Goal: Information Seeking & Learning: Learn about a topic

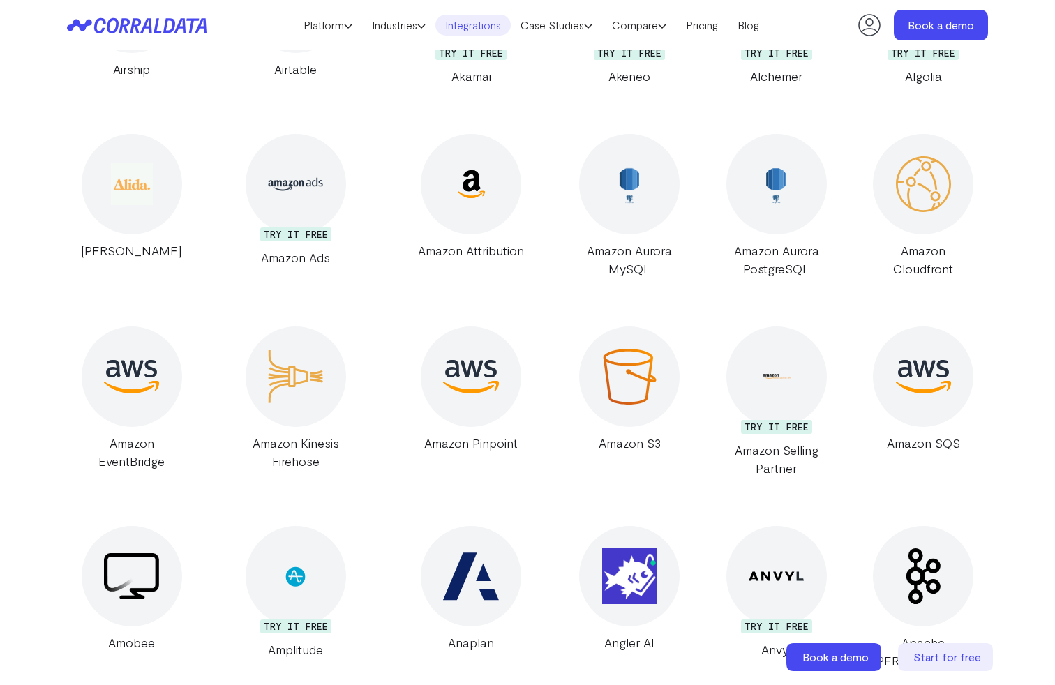
scroll to position [1838, 0]
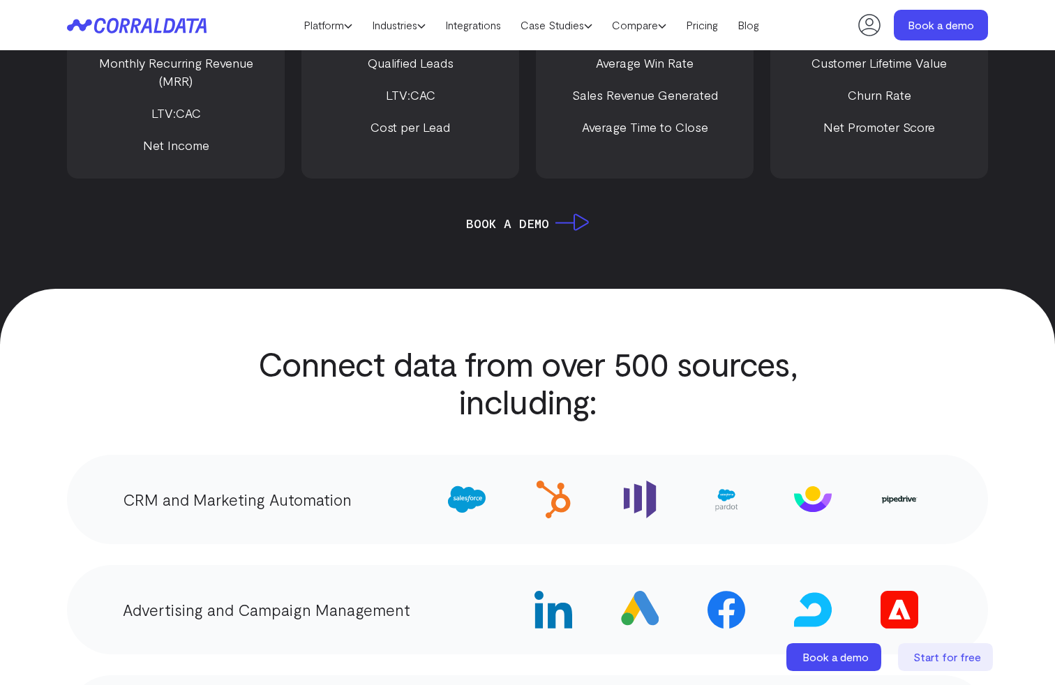
scroll to position [2444, 0]
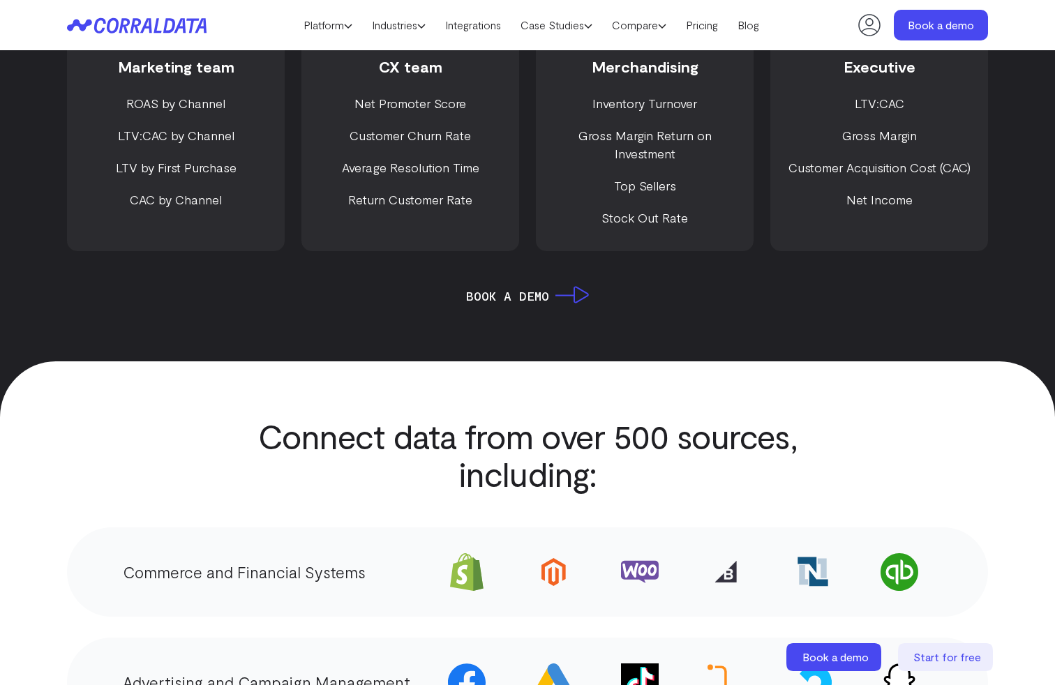
scroll to position [2444, 0]
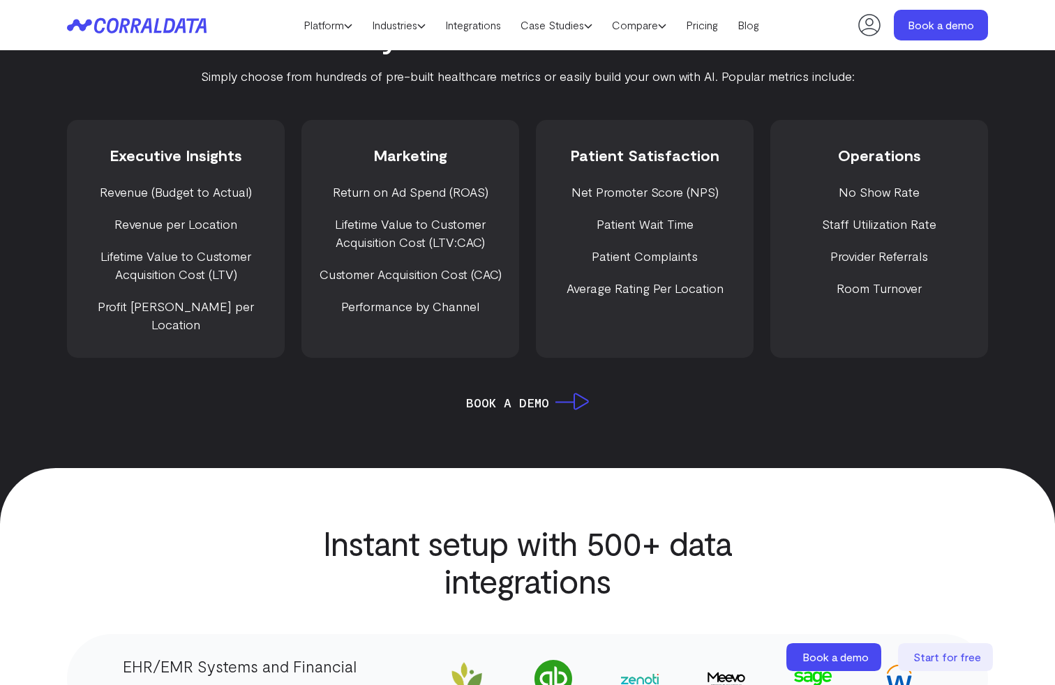
scroll to position [2444, 0]
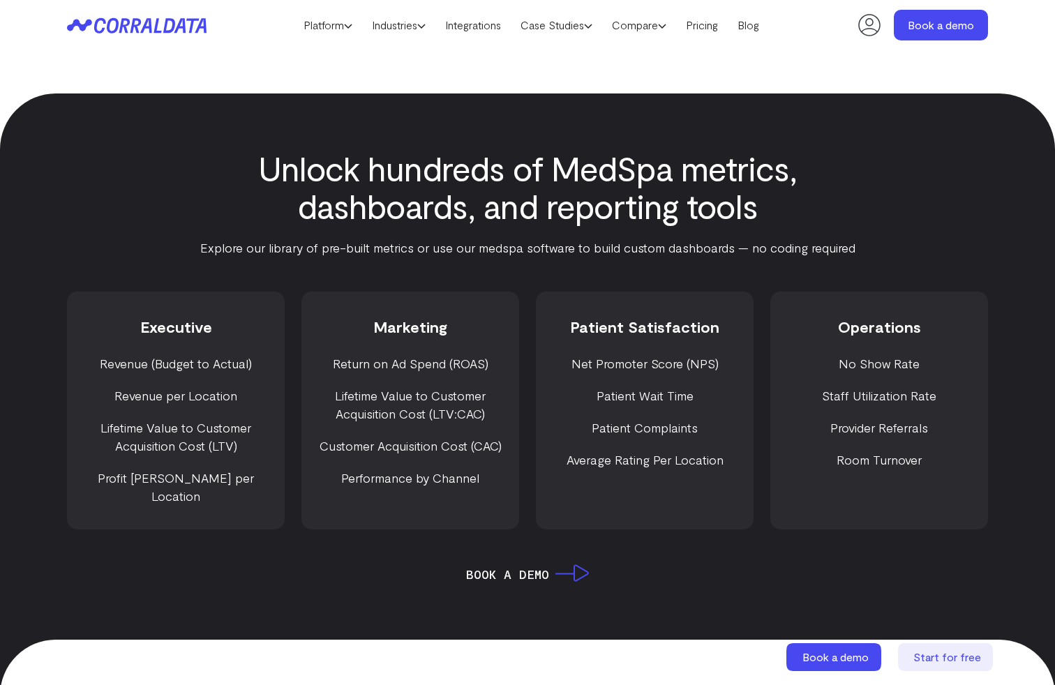
scroll to position [2444, 0]
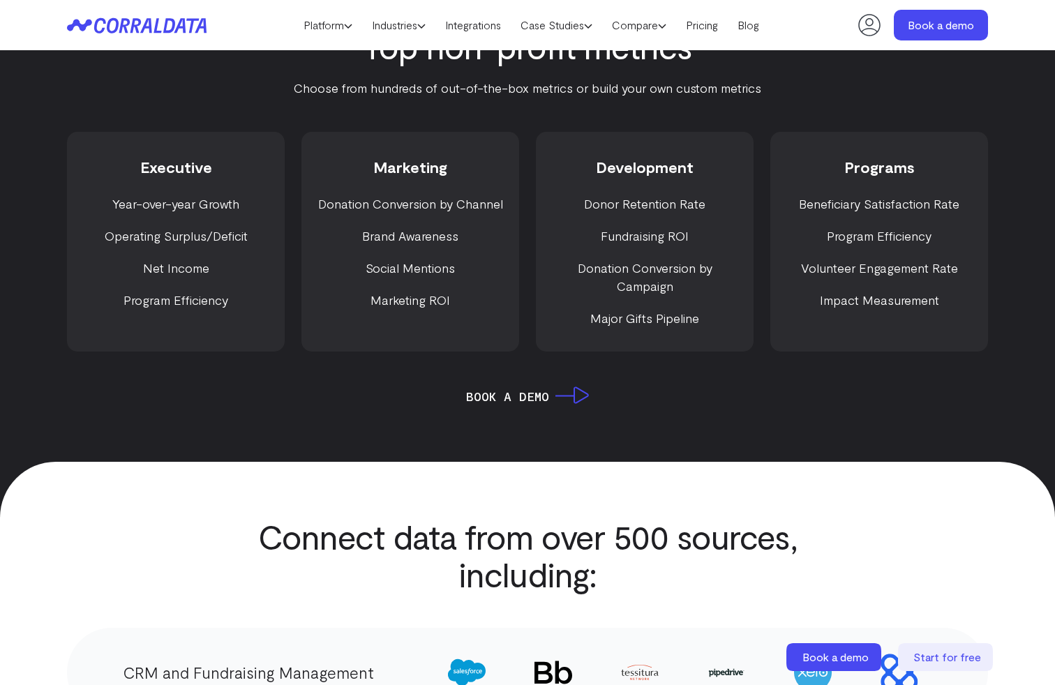
scroll to position [2444, 0]
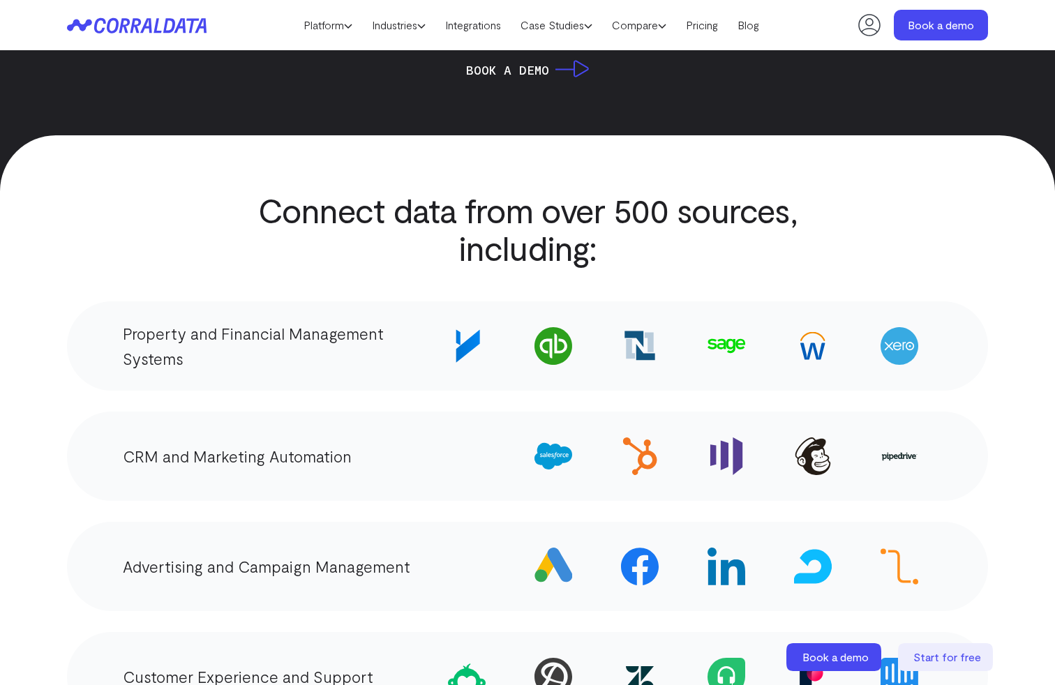
scroll to position [2444, 0]
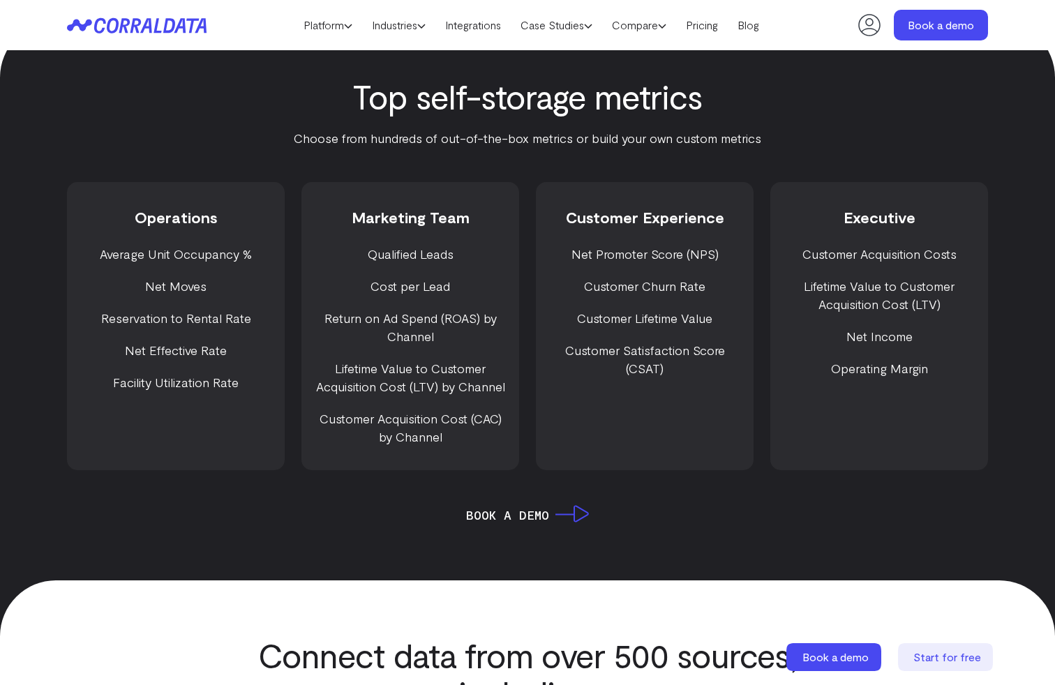
scroll to position [2444, 0]
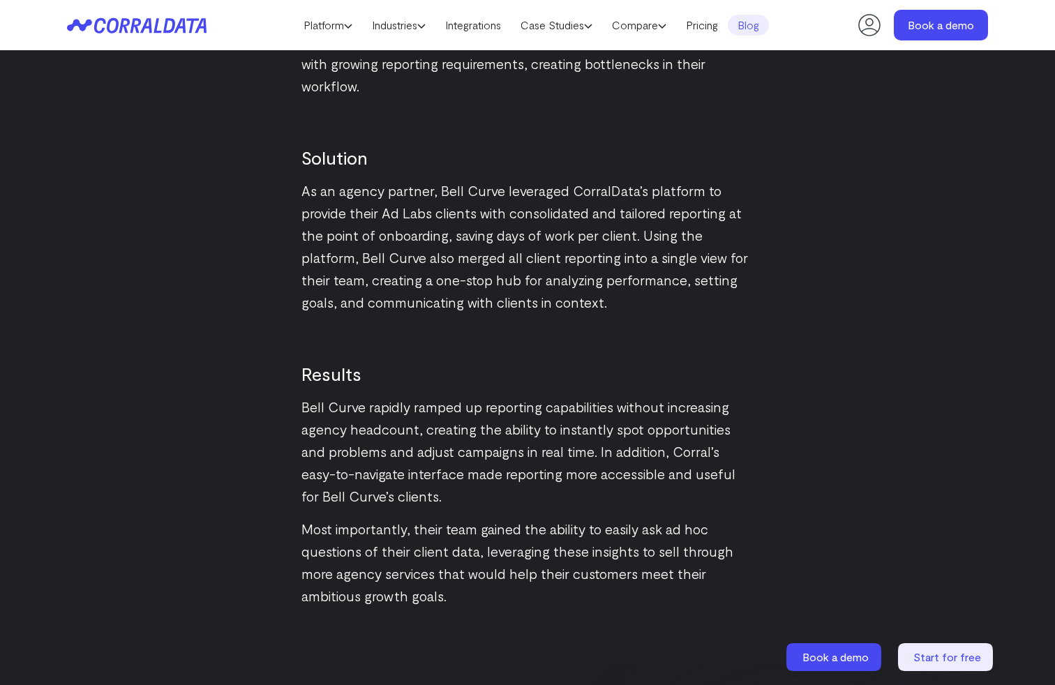
scroll to position [2444, 0]
